Goal: Task Accomplishment & Management: Manage account settings

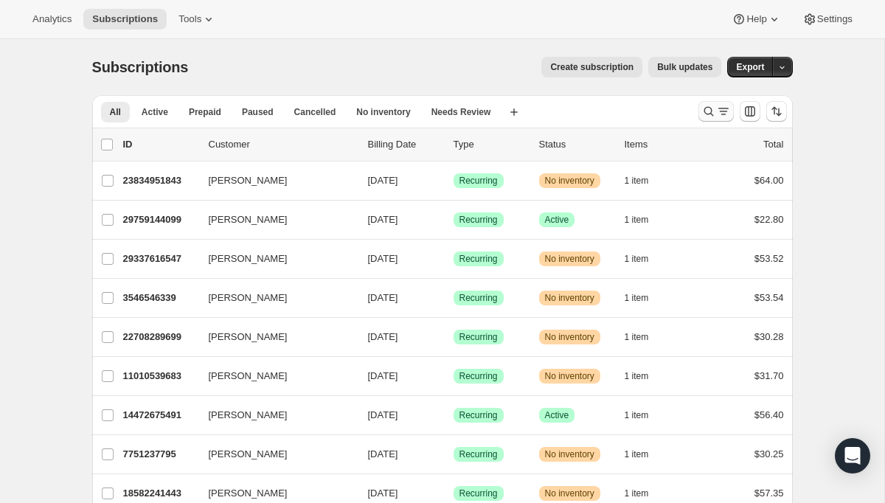
click at [717, 109] on icon "Search and filter results" at bounding box center [723, 111] width 15 height 15
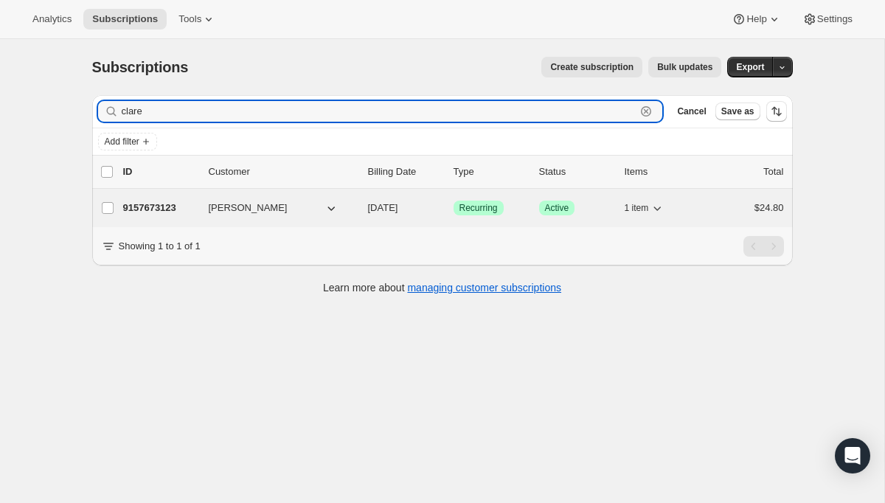
type input "clare"
click at [167, 204] on p "9157673123" at bounding box center [160, 208] width 74 height 15
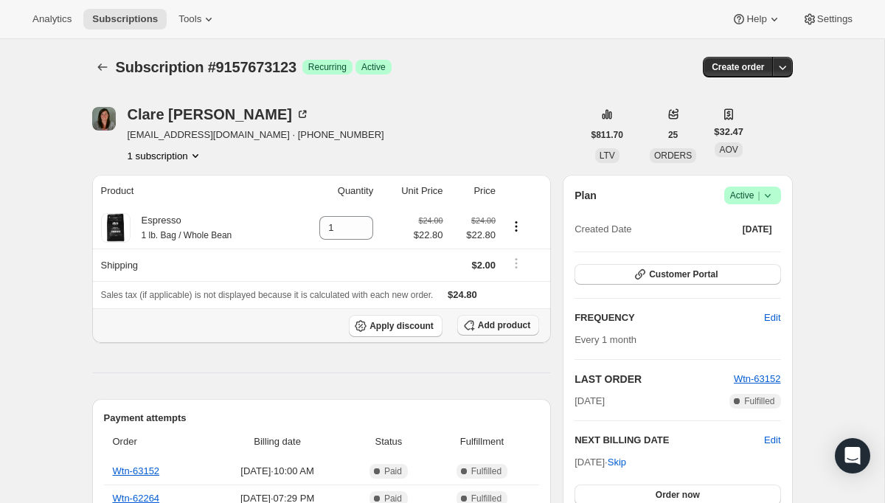
click at [484, 326] on span "Add product" at bounding box center [504, 325] width 52 height 12
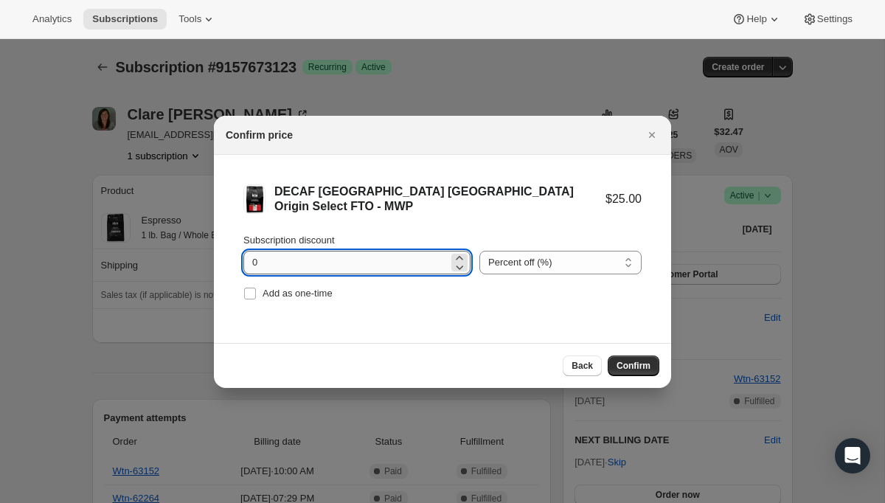
click at [309, 258] on input "0" at bounding box center [345, 263] width 205 height 24
type input "5"
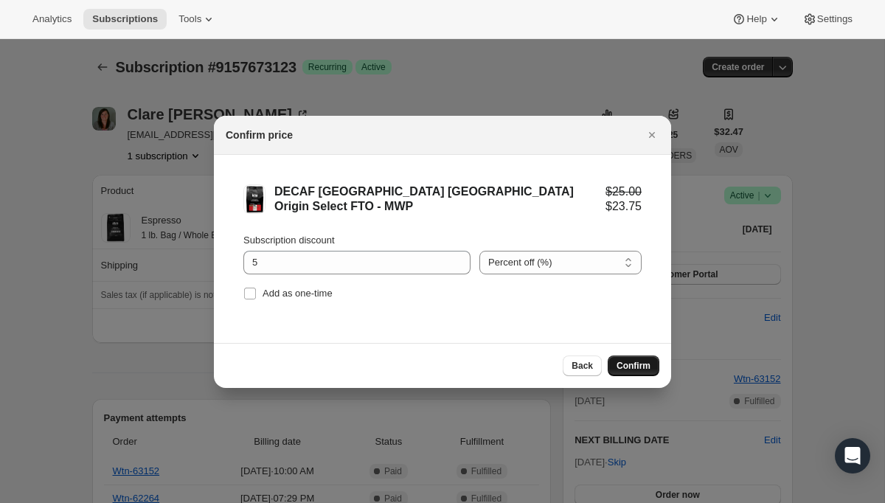
click at [633, 365] on span "Confirm" at bounding box center [633, 366] width 34 height 12
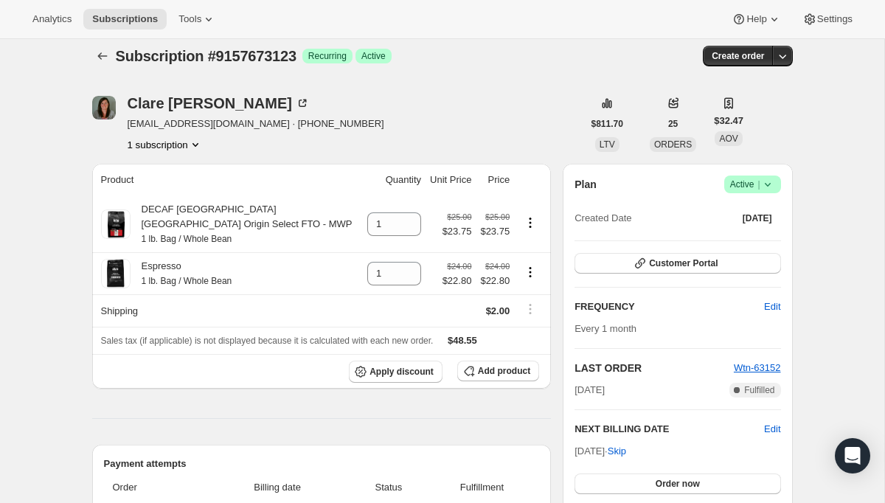
scroll to position [13, 0]
